Goal: Find specific page/section: Find specific page/section

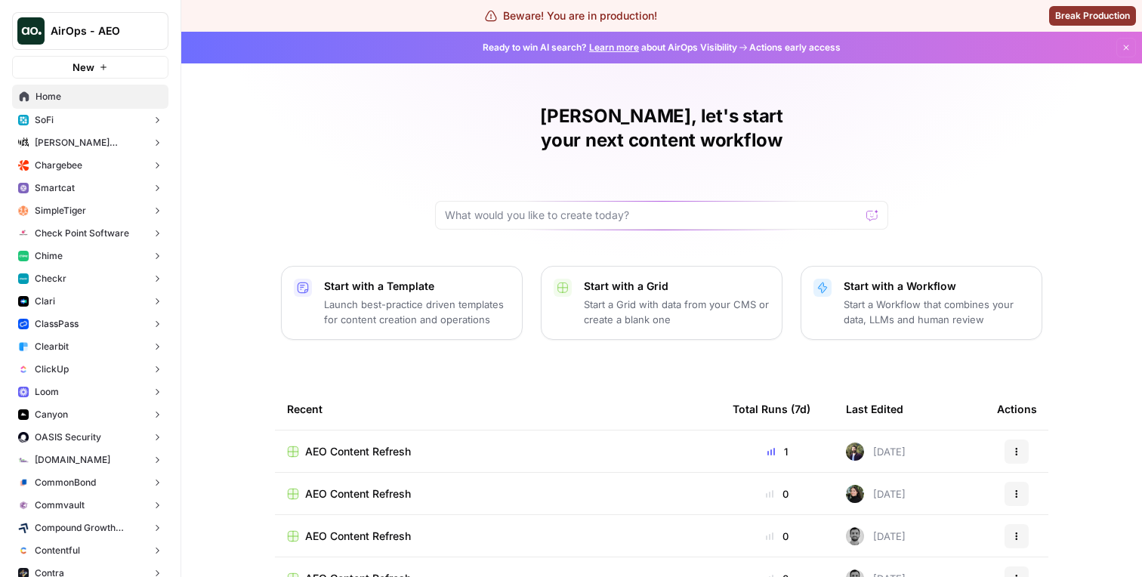
click at [125, 118] on button "SoFi" at bounding box center [90, 120] width 156 height 23
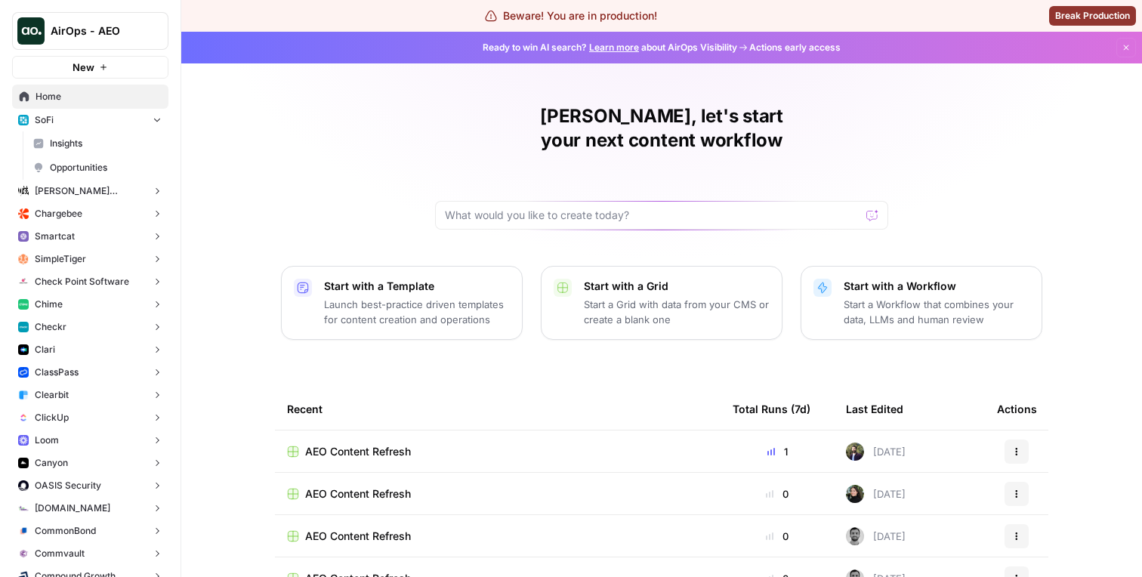
click at [109, 166] on span "Opportunities" at bounding box center [106, 168] width 112 height 14
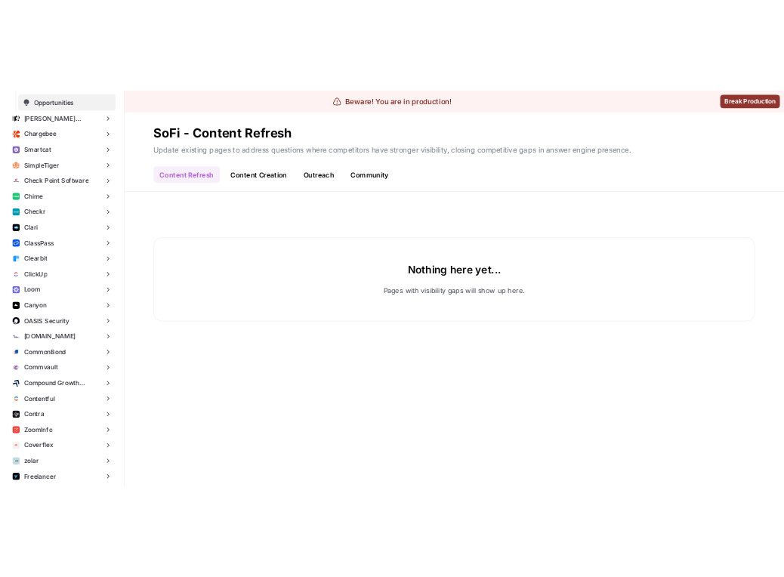
scroll to position [503, 0]
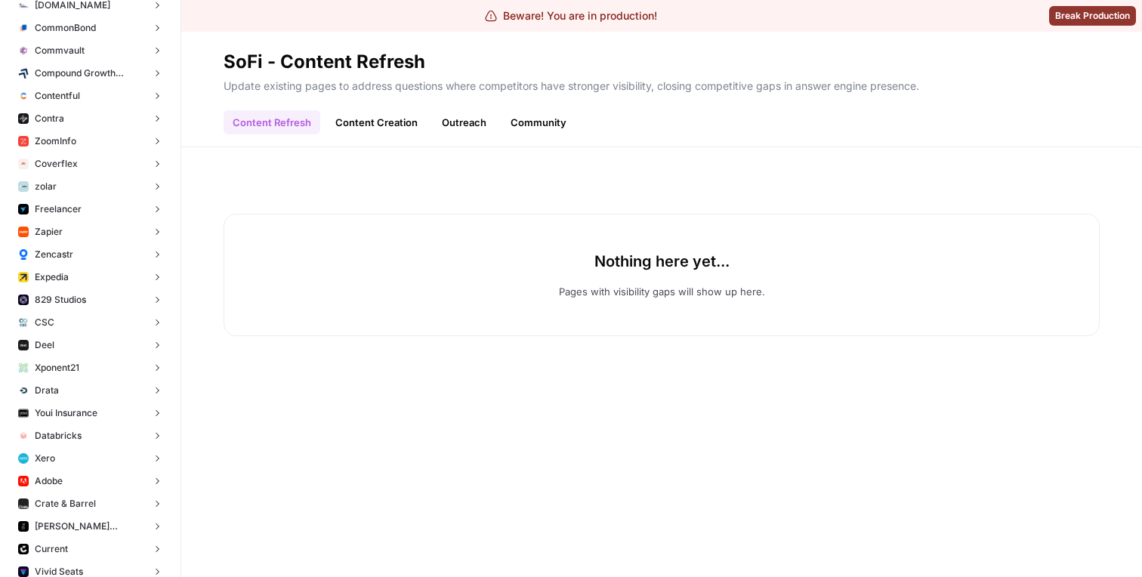
click at [69, 347] on button "Deel" at bounding box center [90, 345] width 156 height 23
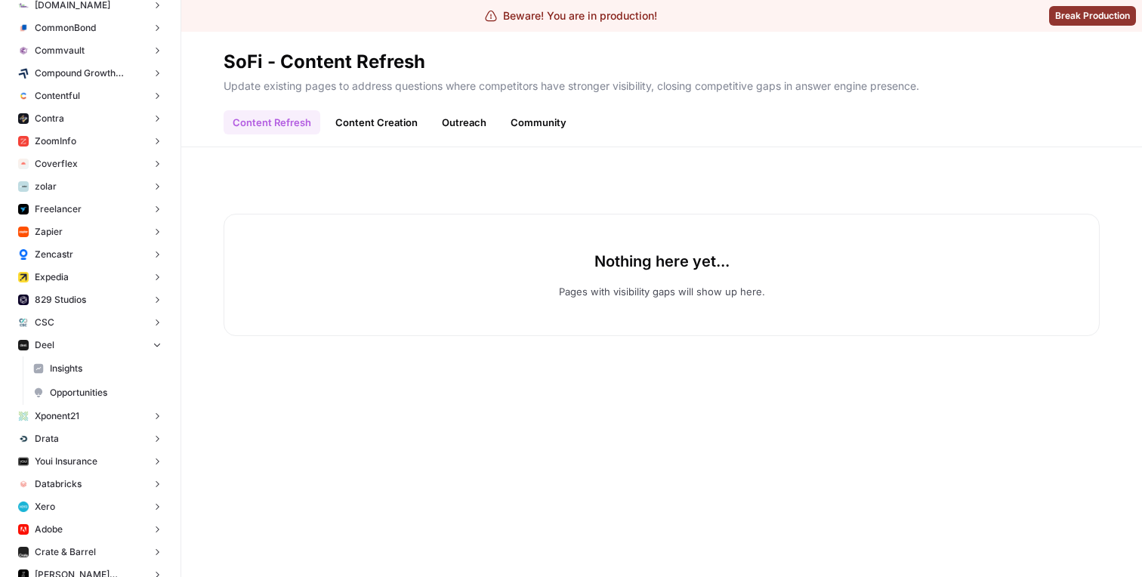
click at [69, 384] on link "Opportunities" at bounding box center [97, 393] width 142 height 24
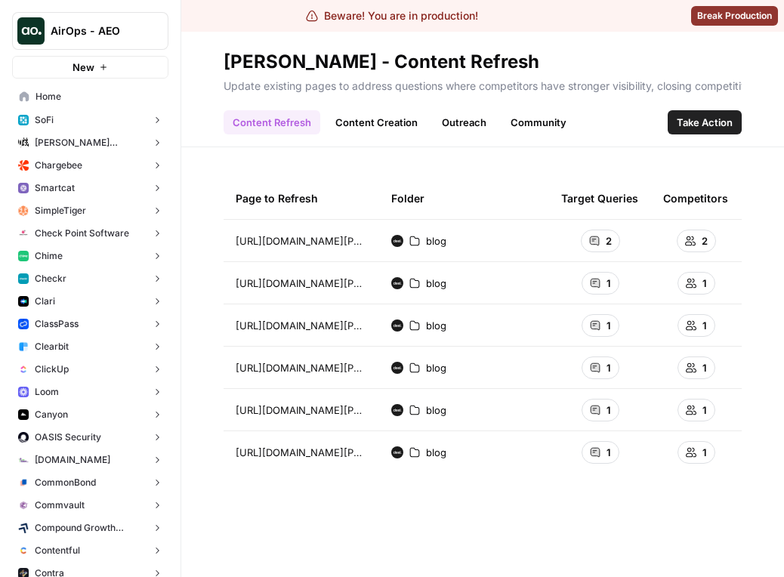
click at [360, 119] on link "Content Creation" at bounding box center [376, 122] width 100 height 24
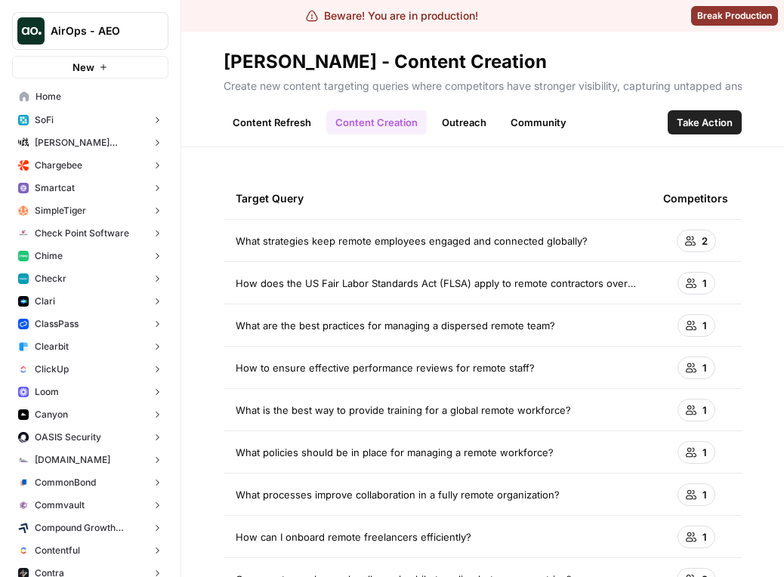
click at [462, 125] on link "Outreach" at bounding box center [464, 122] width 63 height 24
